Goal: Task Accomplishment & Management: Manage account settings

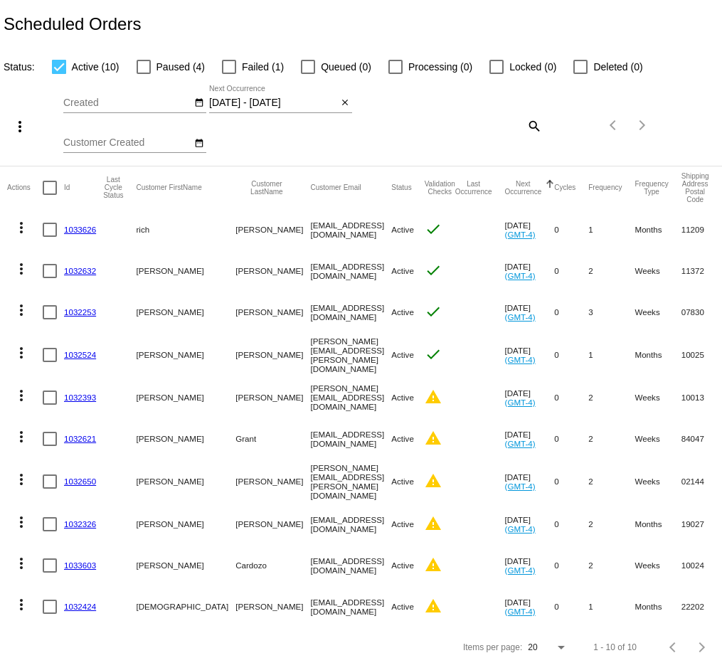
scroll to position [9, 0]
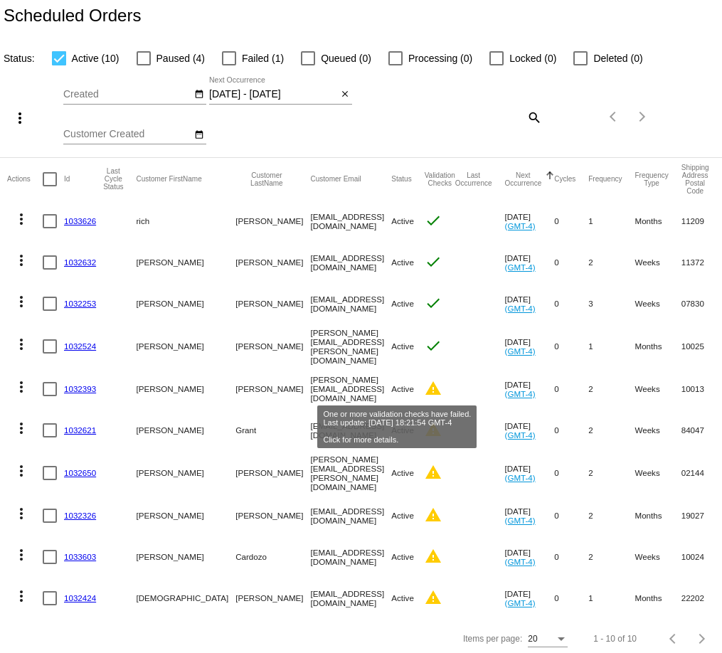
click at [425, 383] on mat-icon "warning" at bounding box center [433, 388] width 17 height 17
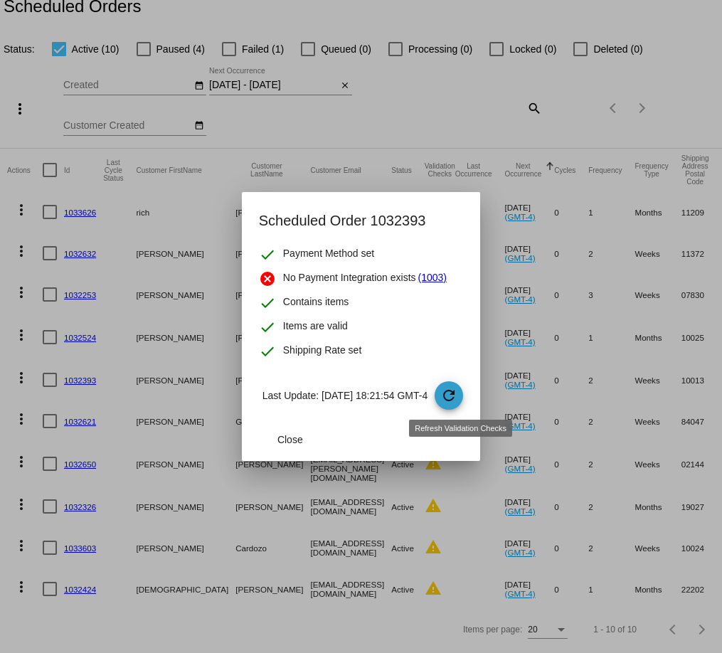
click at [458, 397] on mat-icon "refresh" at bounding box center [448, 395] width 17 height 17
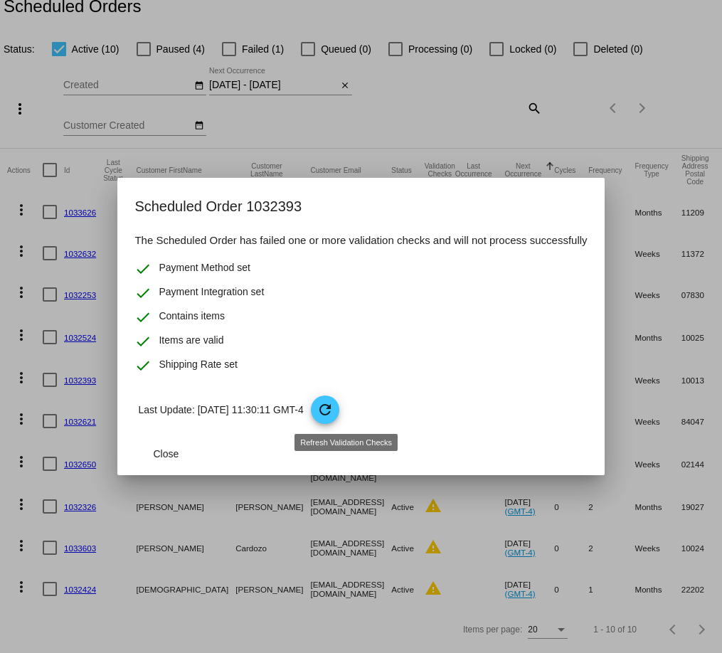
click at [334, 410] on mat-icon "refresh" at bounding box center [325, 409] width 17 height 17
click at [164, 460] on button "Close" at bounding box center [165, 454] width 63 height 26
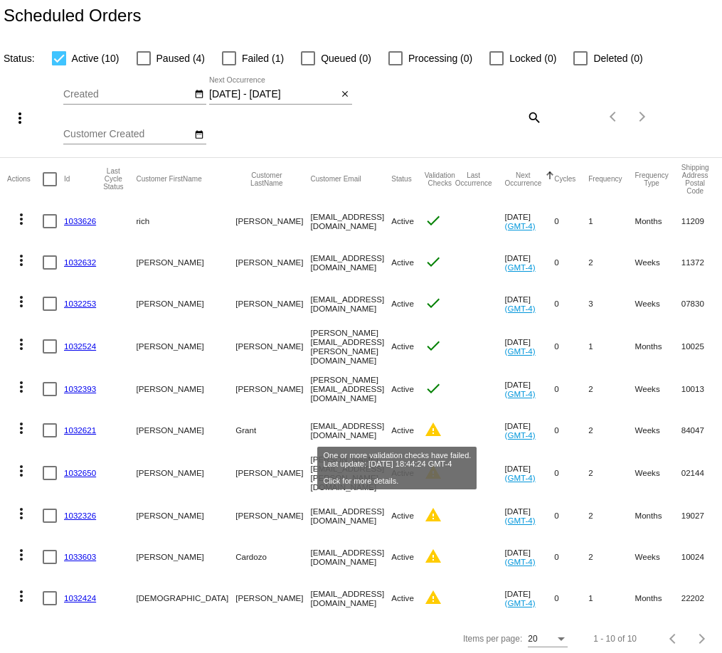
click at [425, 431] on mat-icon "warning" at bounding box center [433, 429] width 17 height 17
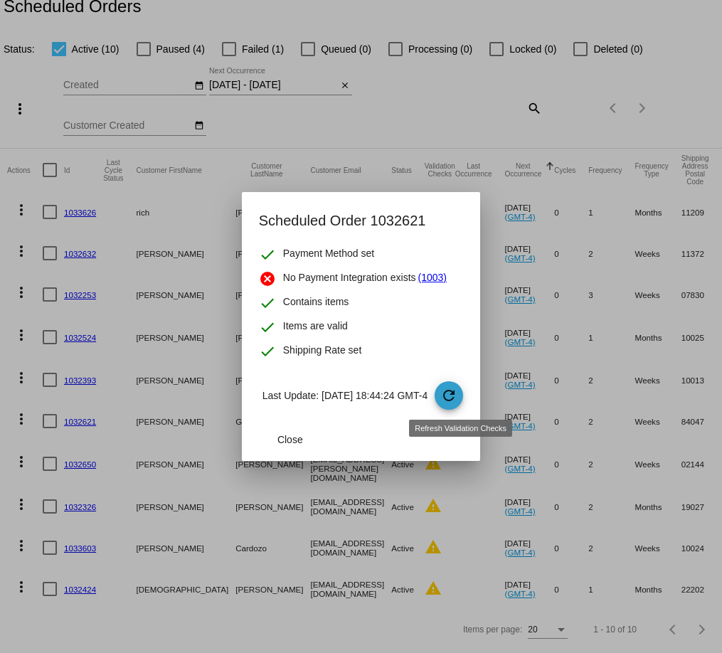
click at [458, 400] on mat-icon "refresh" at bounding box center [448, 395] width 17 height 17
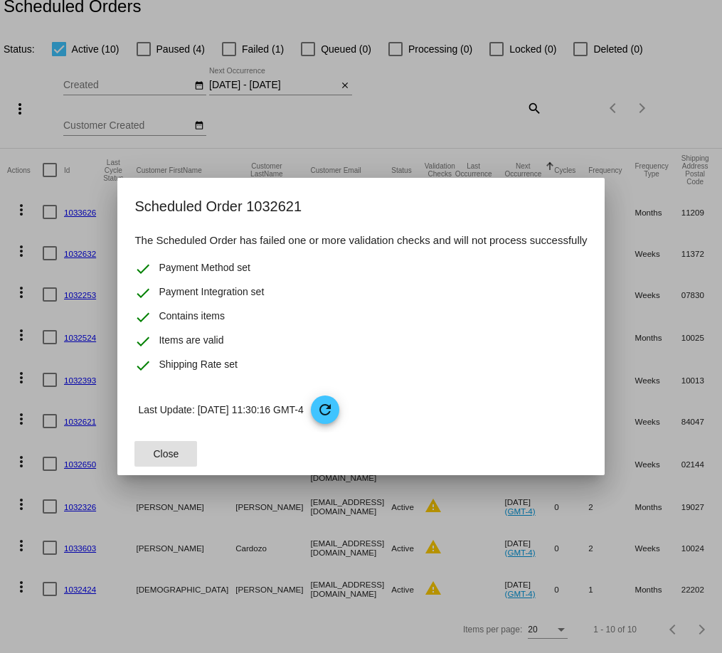
click at [156, 464] on button "Close" at bounding box center [165, 454] width 63 height 26
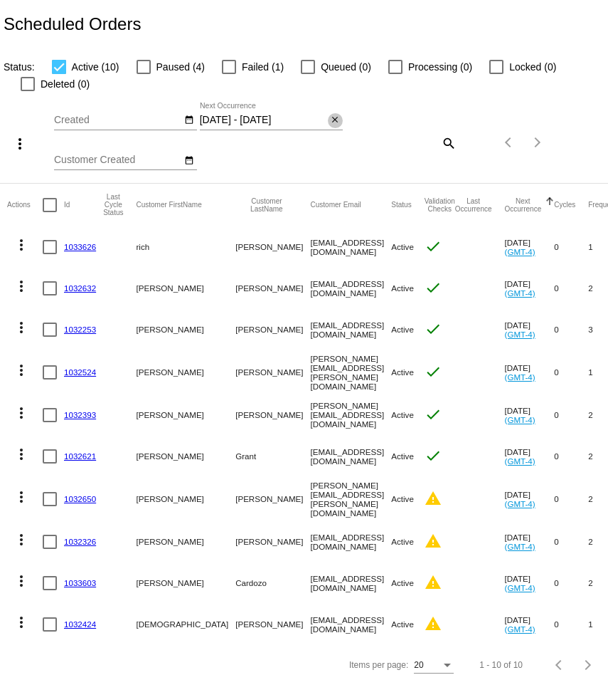
click at [329, 120] on button "close" at bounding box center [335, 120] width 15 height 15
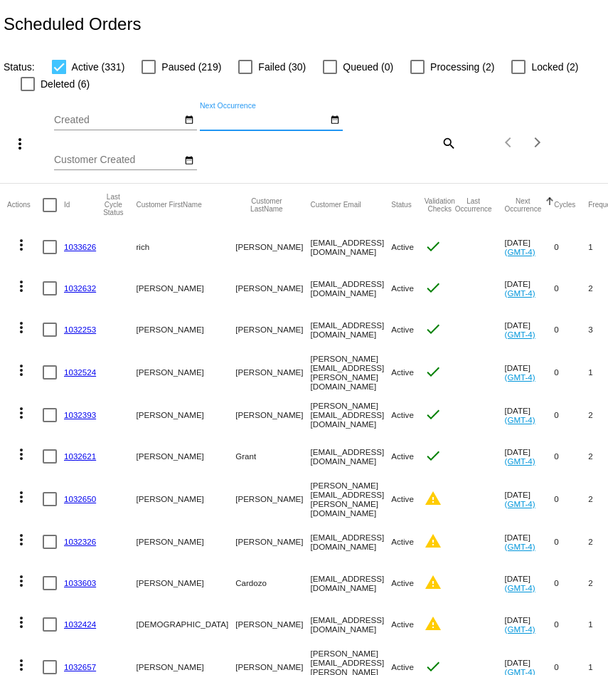
click at [450, 147] on mat-icon "search" at bounding box center [448, 143] width 17 height 22
click at [402, 150] on div at bounding box center [406, 149] width 101 height 1
click at [406, 140] on input "Search" at bounding box center [406, 139] width 101 height 11
paste input "[PERSON_NAME]"
type input "[PERSON_NAME]"
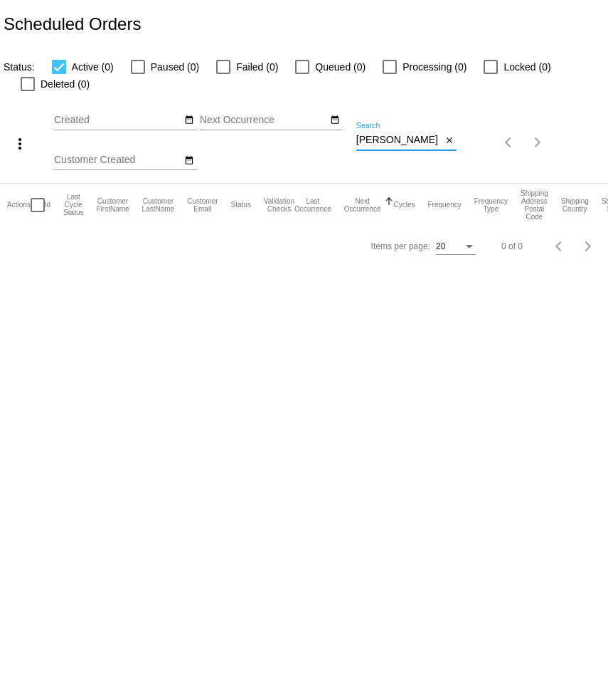
click at [406, 140] on input "[PERSON_NAME]" at bounding box center [399, 139] width 86 height 11
type input "\"
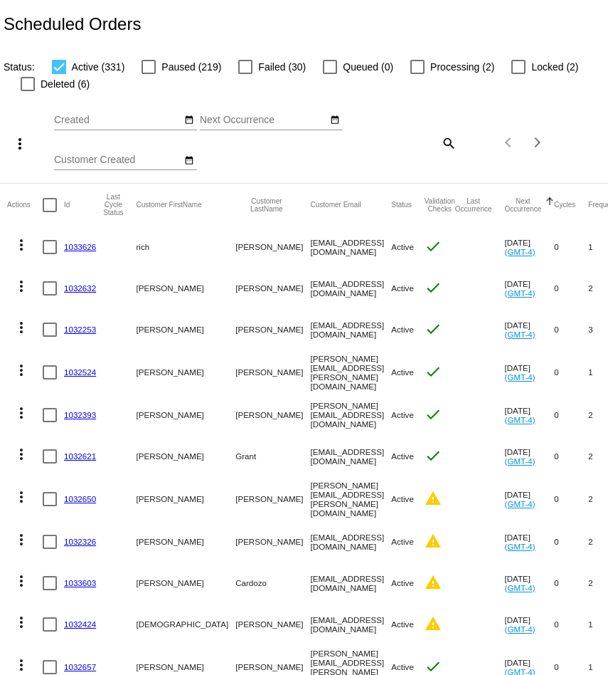
click at [444, 142] on mat-icon "search" at bounding box center [448, 143] width 17 height 22
click at [412, 139] on input "Search" at bounding box center [406, 139] width 101 height 11
paste input "[PERSON_NAME]"
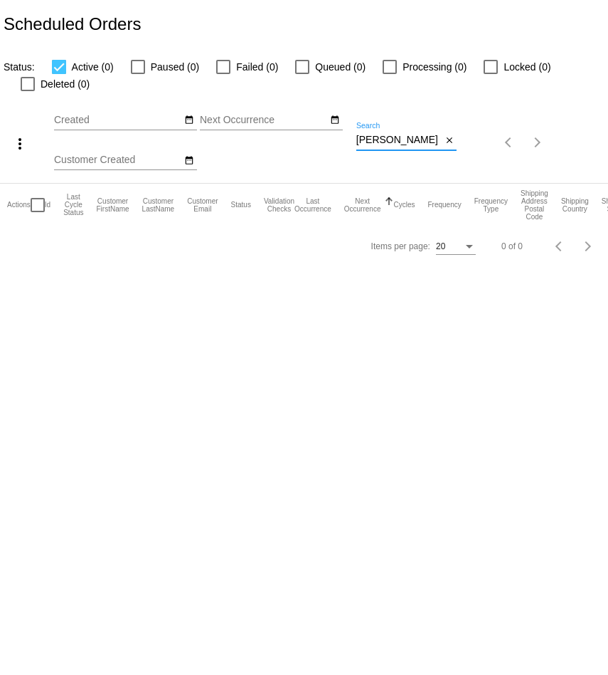
type input "[PERSON_NAME]"
click at [58, 63] on div at bounding box center [59, 67] width 14 height 14
click at [58, 74] on input "Active (0)" at bounding box center [58, 74] width 1 height 1
checkbox input "false"
drag, startPoint x: 390, startPoint y: 140, endPoint x: 260, endPoint y: 125, distance: 130.4
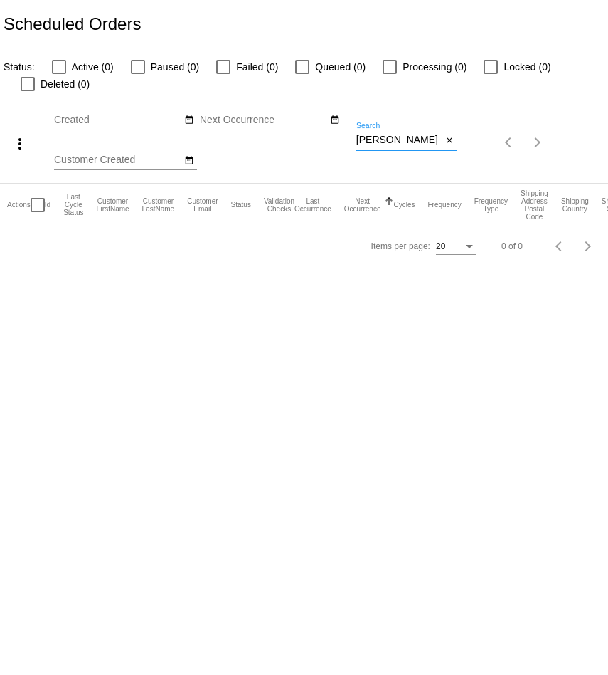
click at [261, 125] on div "more_vert Sep Jan Feb Mar [DATE]" at bounding box center [304, 137] width 608 height 90
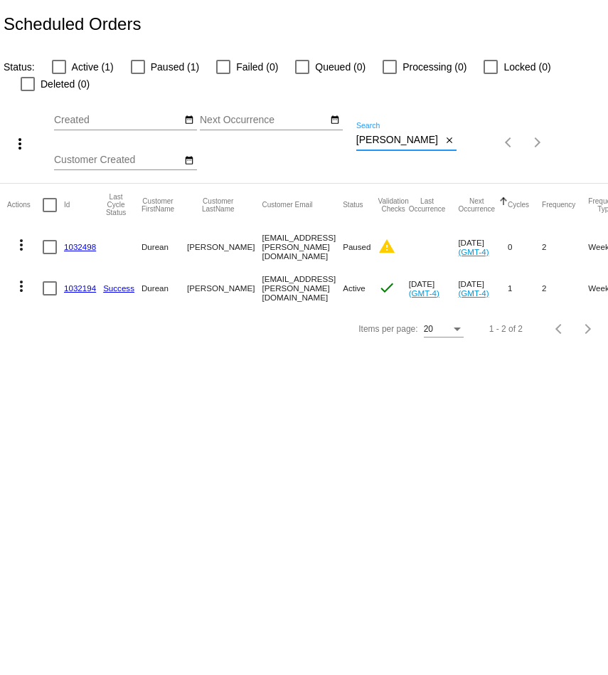
type input "[PERSON_NAME]"
click at [80, 284] on link "1032194" at bounding box center [80, 287] width 32 height 9
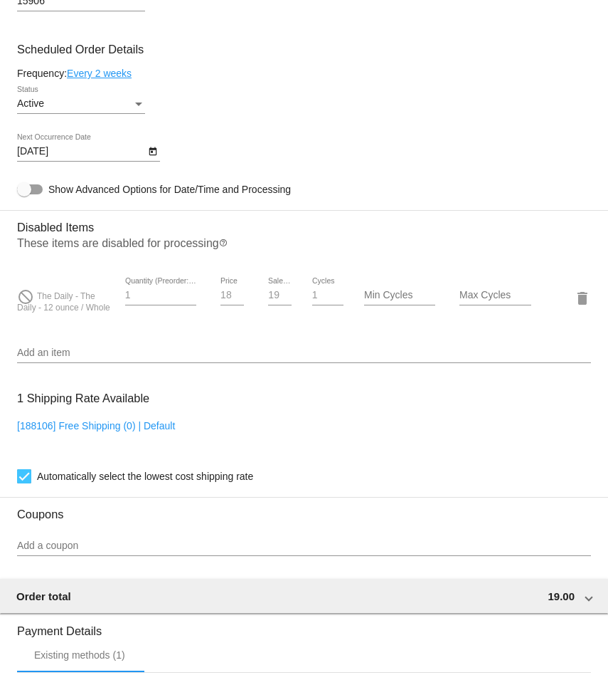
scroll to position [810, 0]
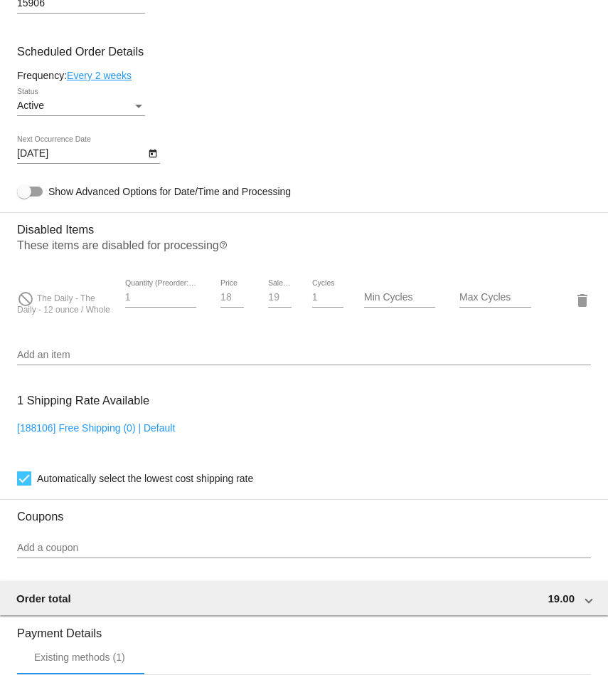
click at [148, 162] on icon "Open calendar" at bounding box center [153, 153] width 10 height 17
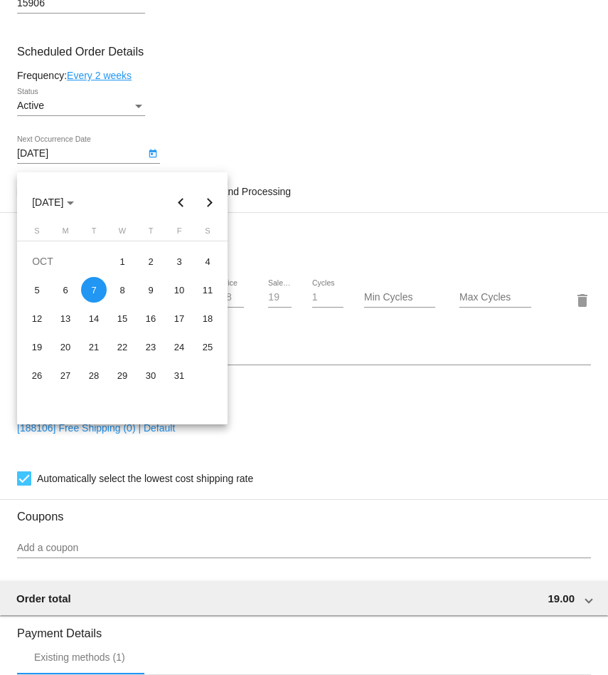
click at [179, 197] on button "Previous month" at bounding box center [181, 202] width 28 height 28
click at [86, 398] on div "30" at bounding box center [94, 404] width 26 height 26
type input "[DATE]"
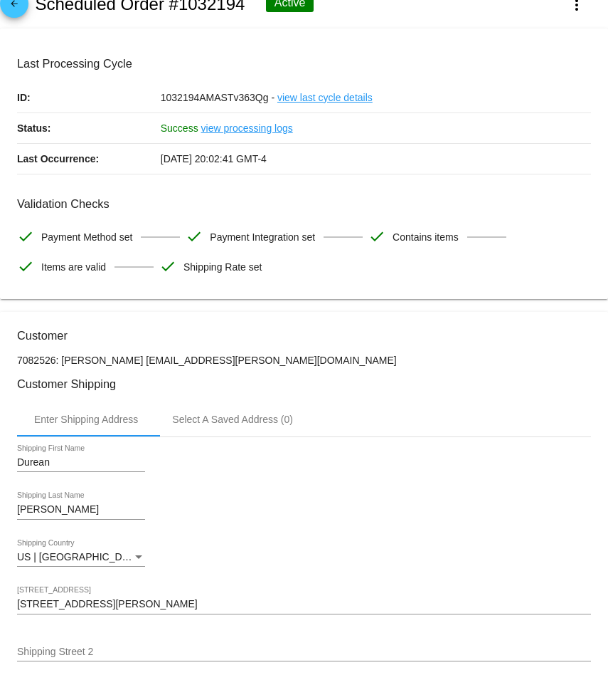
scroll to position [18, 0]
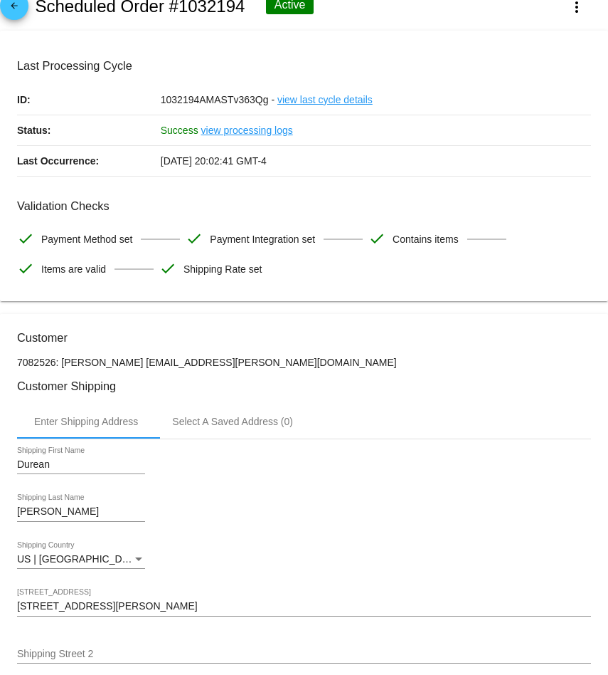
drag, startPoint x: 251, startPoint y: 361, endPoint x: 138, endPoint y: 369, distance: 113.4
click at [138, 368] on p "7082526: [PERSON_NAME] [EMAIL_ADDRESS][PERSON_NAME][DOMAIN_NAME]" at bounding box center [304, 361] width 574 height 11
copy p "[EMAIL_ADDRESS][PERSON_NAME][DOMAIN_NAME]"
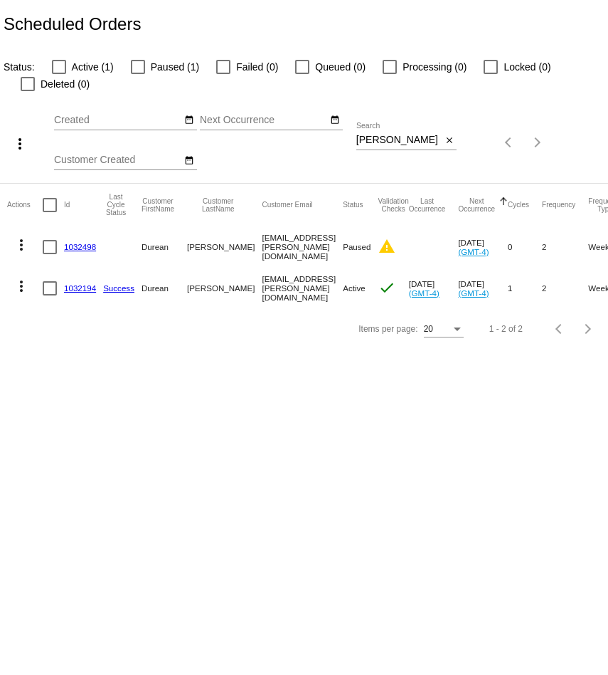
click at [73, 291] on link "1032194" at bounding box center [80, 287] width 32 height 9
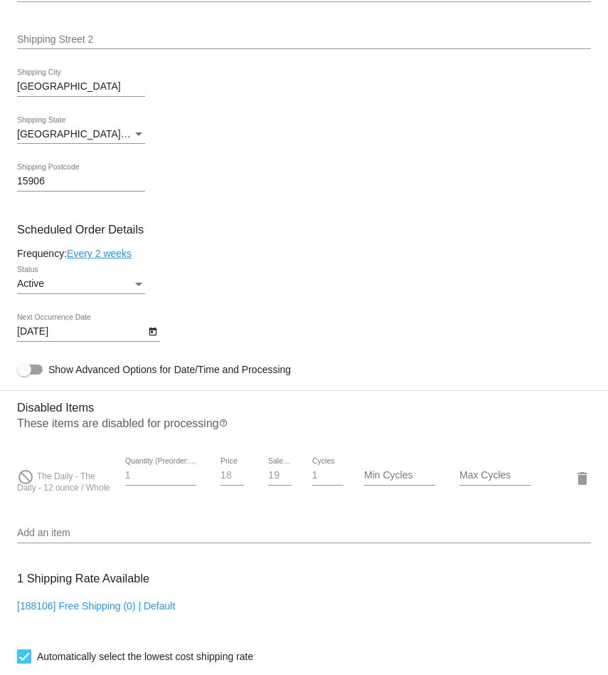
scroll to position [625, 0]
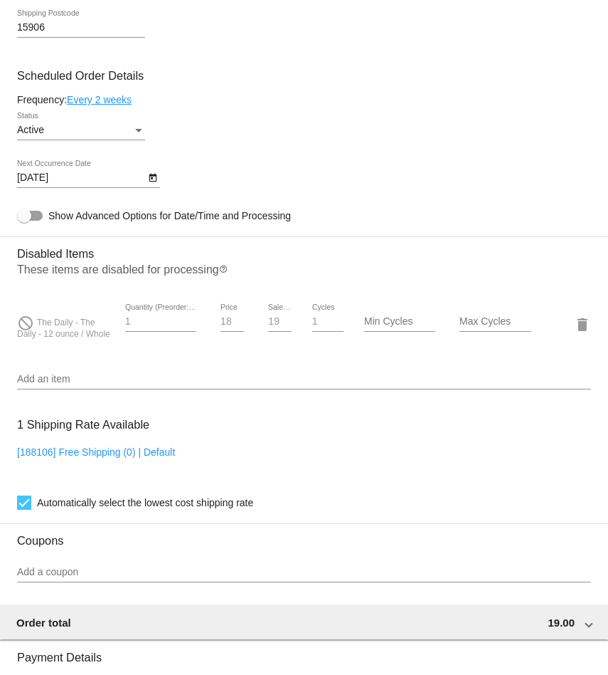
scroll to position [773, 0]
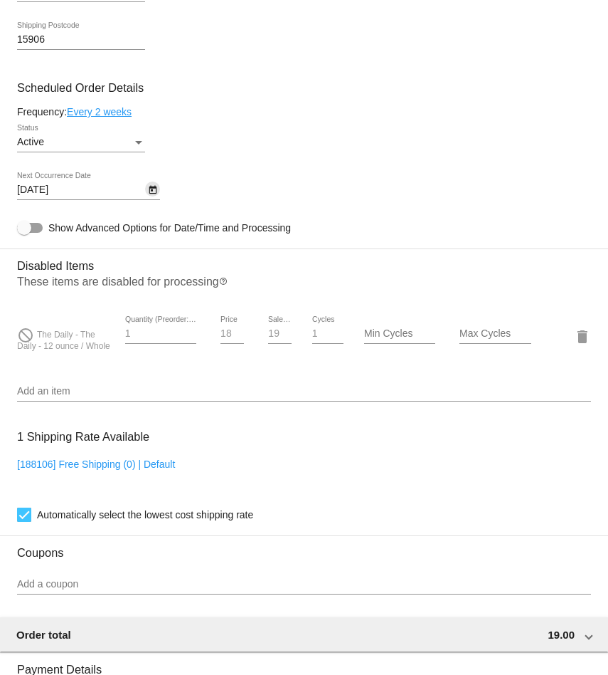
click at [151, 194] on icon "Open calendar" at bounding box center [153, 190] width 8 height 9
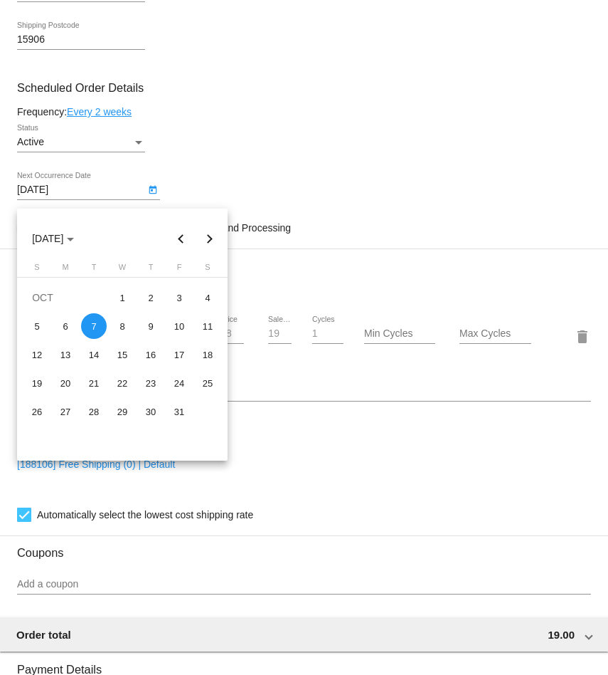
click at [184, 238] on button "Previous month" at bounding box center [181, 238] width 28 height 28
click at [88, 440] on div "30" at bounding box center [94, 440] width 26 height 26
type input "[DATE]"
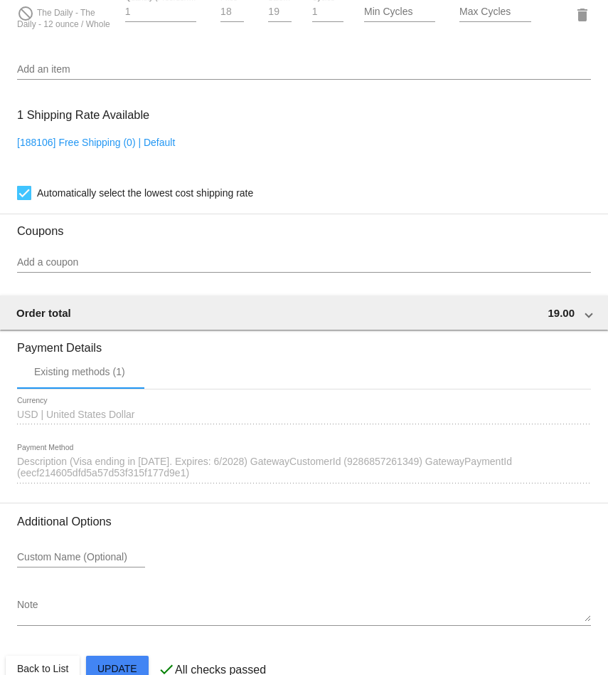
scroll to position [1138, 0]
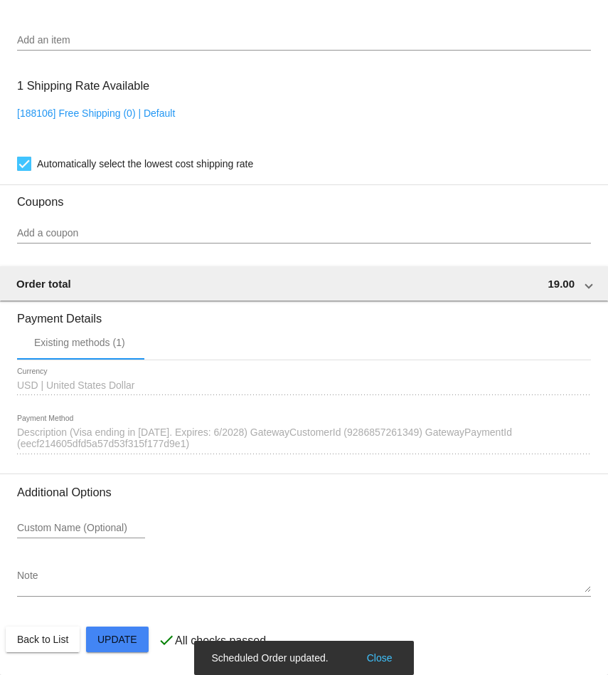
click at [383, 658] on button "Close" at bounding box center [380, 657] width 34 height 14
